Goal: Task Accomplishment & Management: Manage account settings

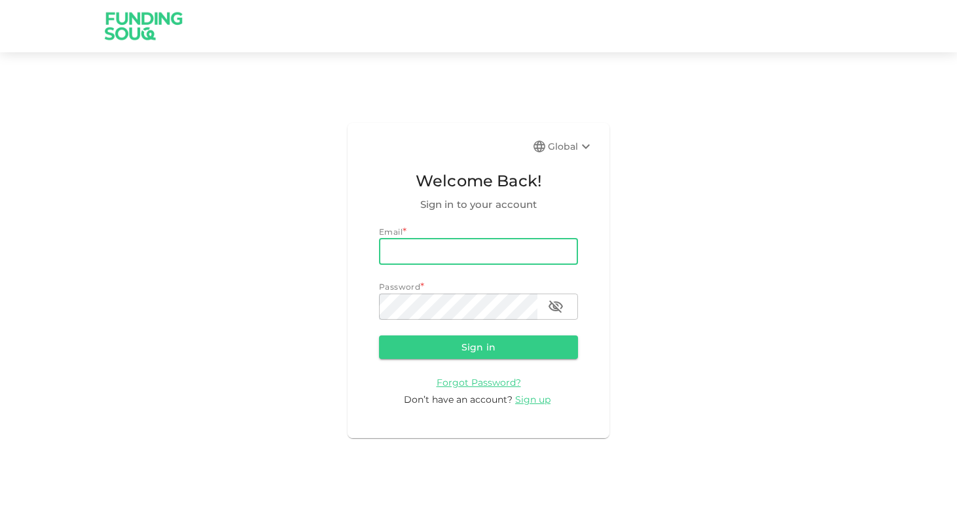
click at [482, 247] on input "email" at bounding box center [478, 252] width 199 height 26
type input "[EMAIL_ADDRESS][DOMAIN_NAME]"
click at [487, 255] on input "[EMAIL_ADDRESS][DOMAIN_NAME]" at bounding box center [478, 252] width 199 height 26
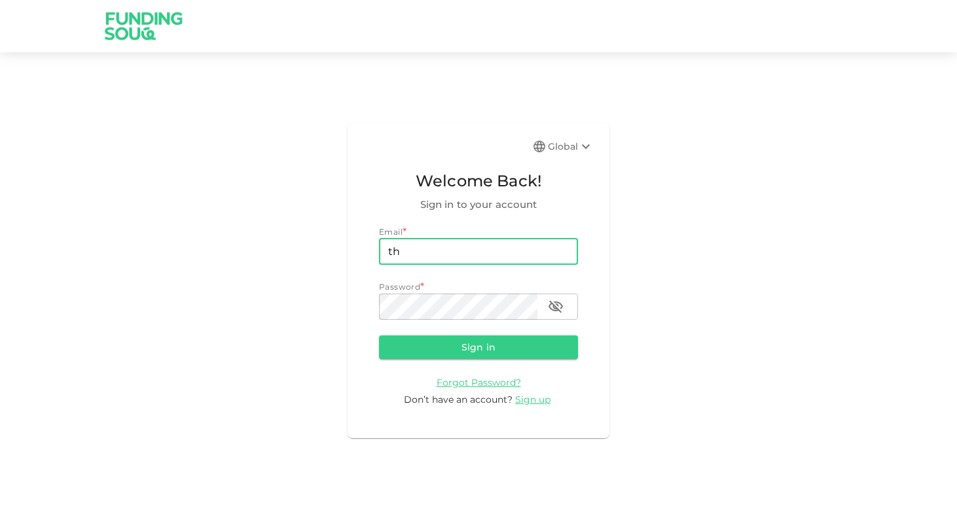
type input "th"
